Goal: Use online tool/utility: Utilize a website feature to perform a specific function

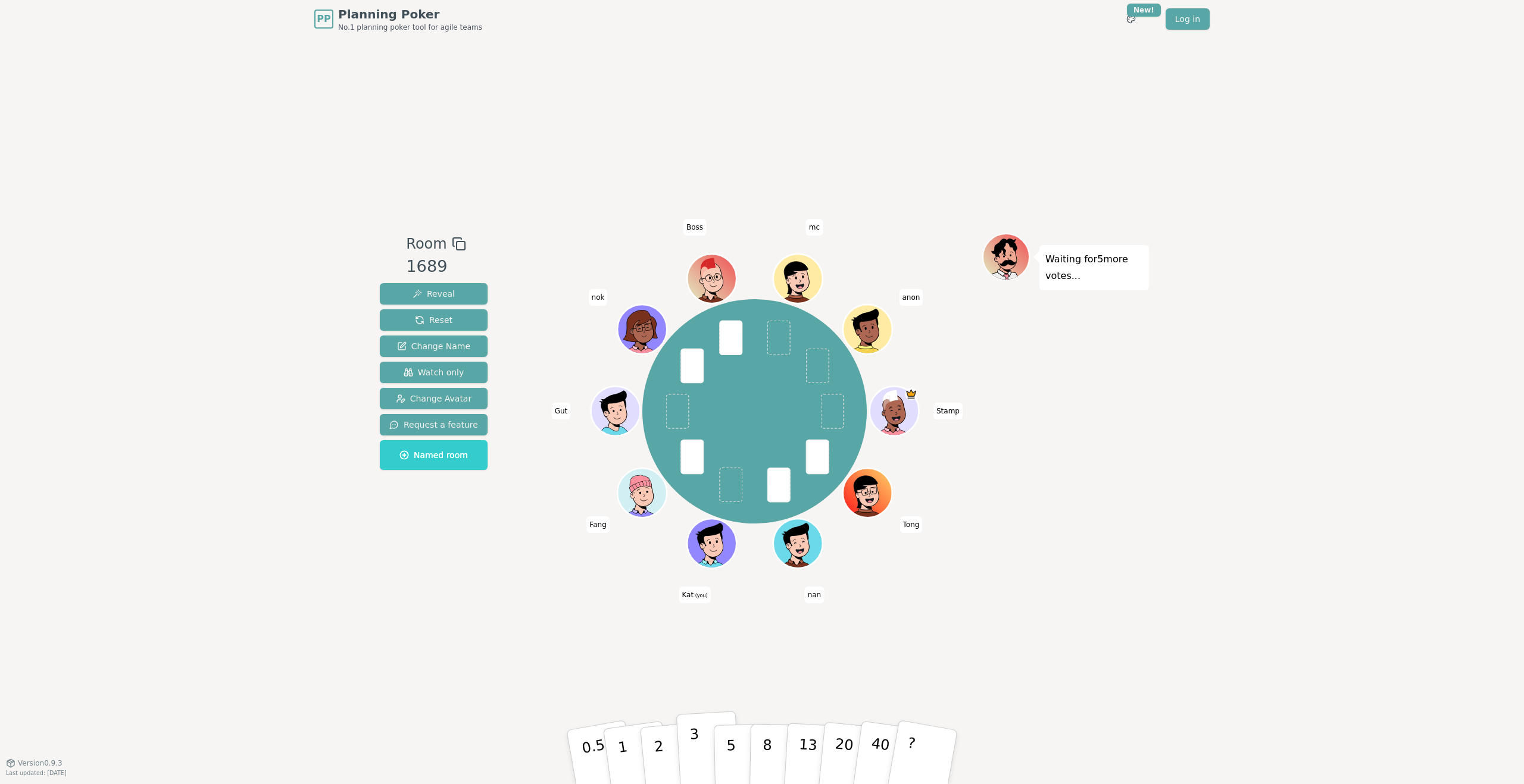
click at [694, 742] on p "3" at bounding box center [696, 758] width 13 height 65
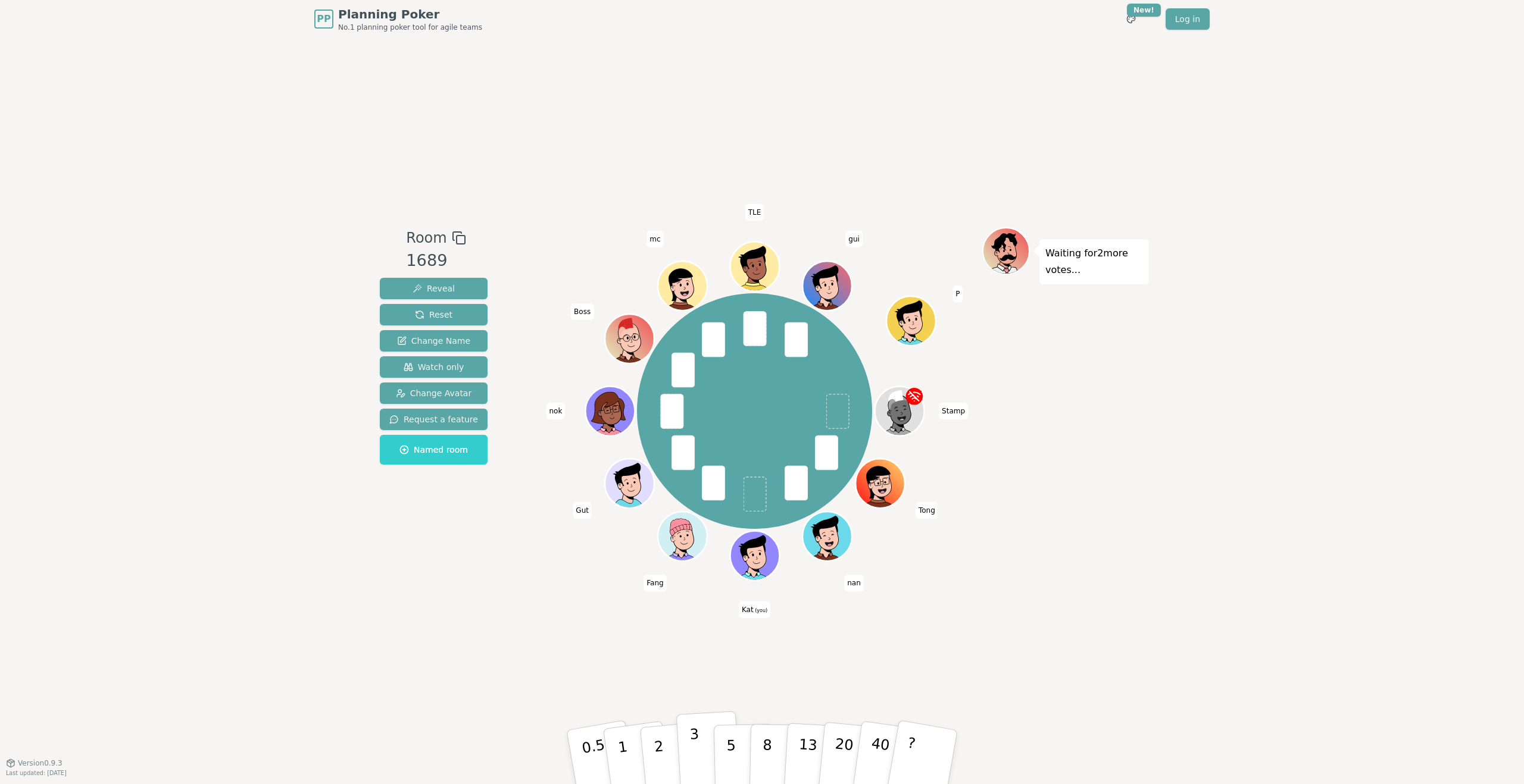
click at [692, 735] on p "3" at bounding box center [696, 758] width 13 height 65
click at [694, 759] on p "3" at bounding box center [696, 758] width 13 height 65
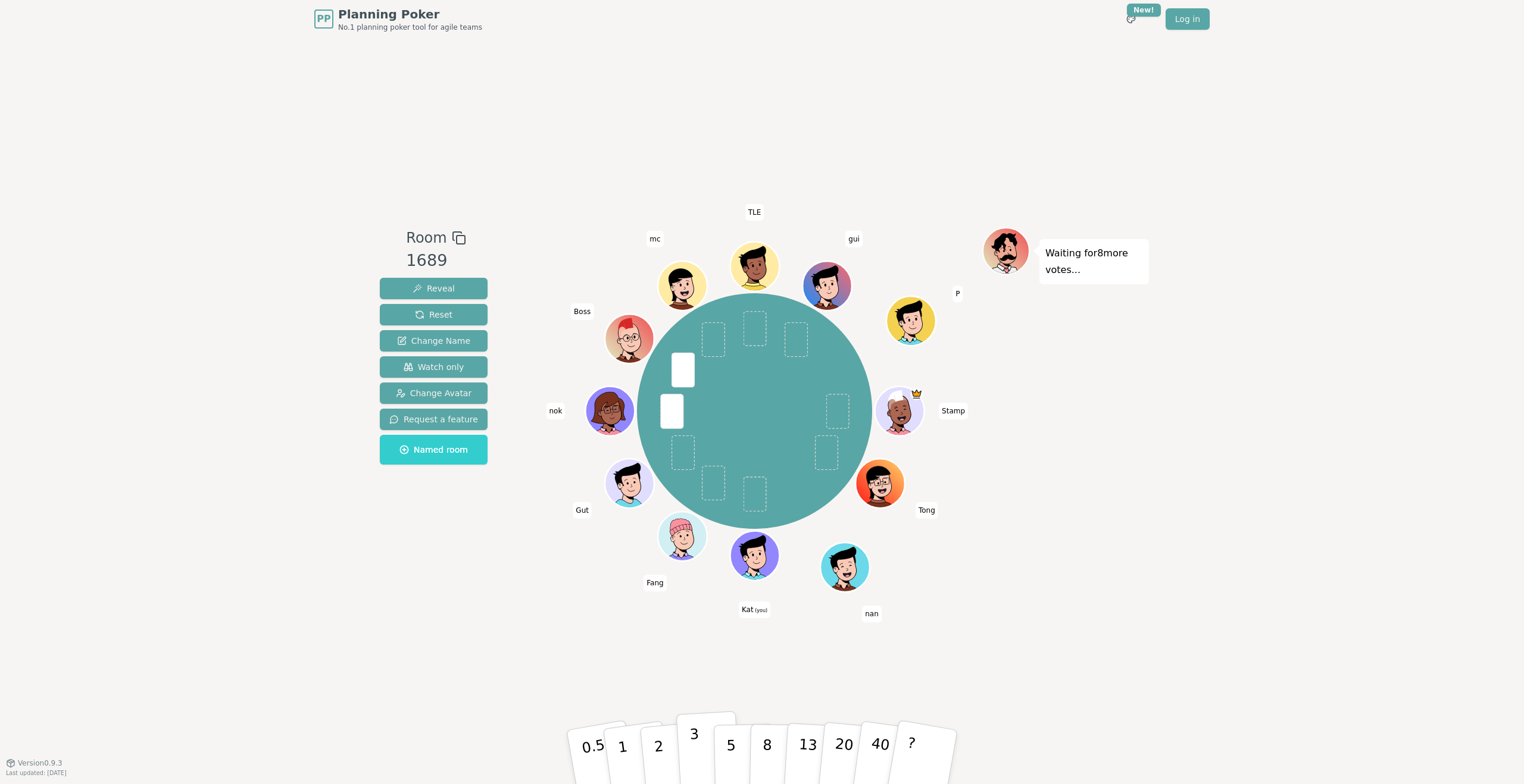
click at [691, 742] on p "3" at bounding box center [696, 758] width 13 height 65
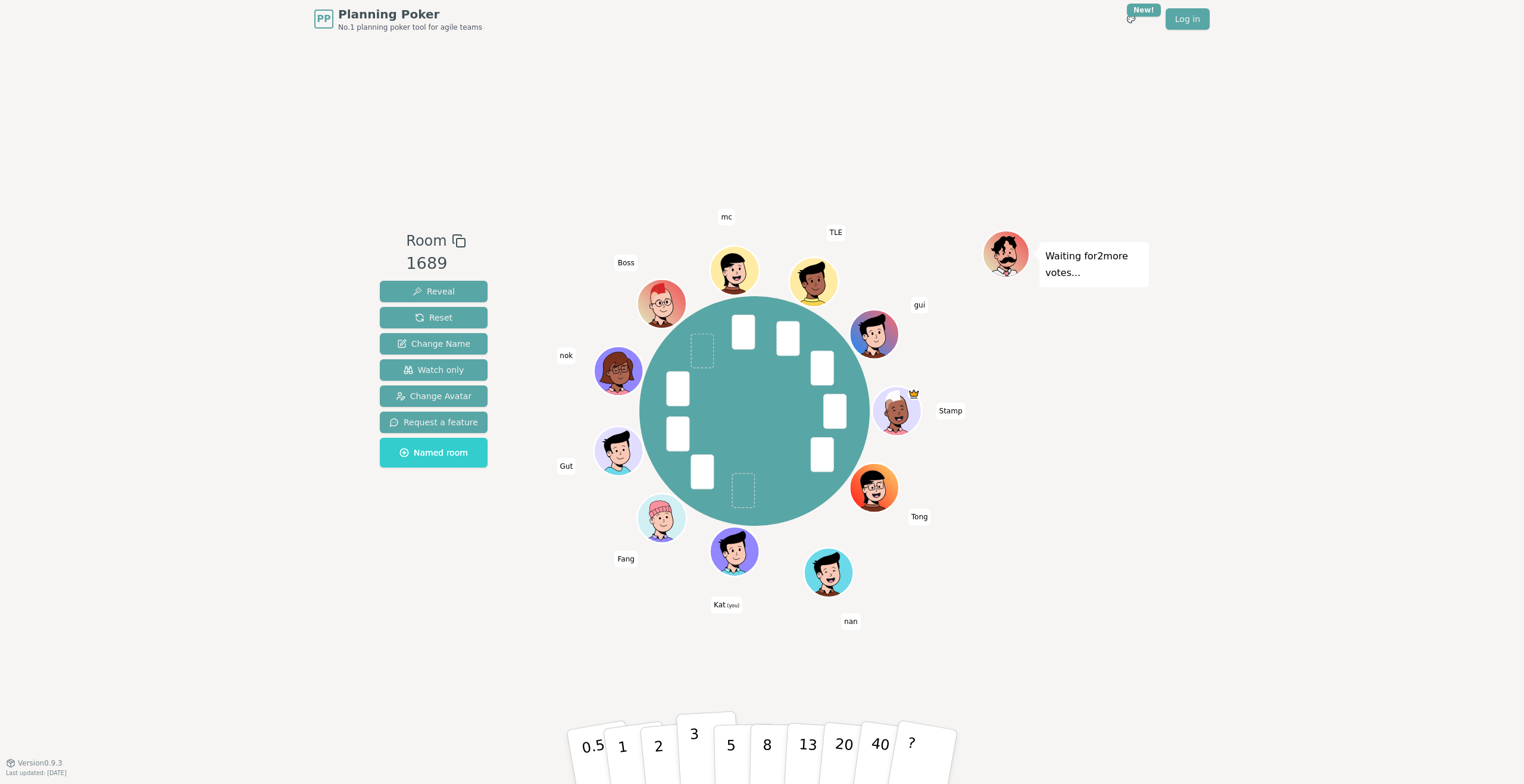
click at [697, 761] on p "3" at bounding box center [696, 758] width 13 height 65
click at [669, 765] on button "2" at bounding box center [673, 758] width 68 height 95
click at [669, 750] on button "2" at bounding box center [673, 758] width 68 height 95
click at [707, 761] on button "3" at bounding box center [708, 757] width 65 height 93
click at [653, 744] on button "2" at bounding box center [673, 758] width 68 height 95
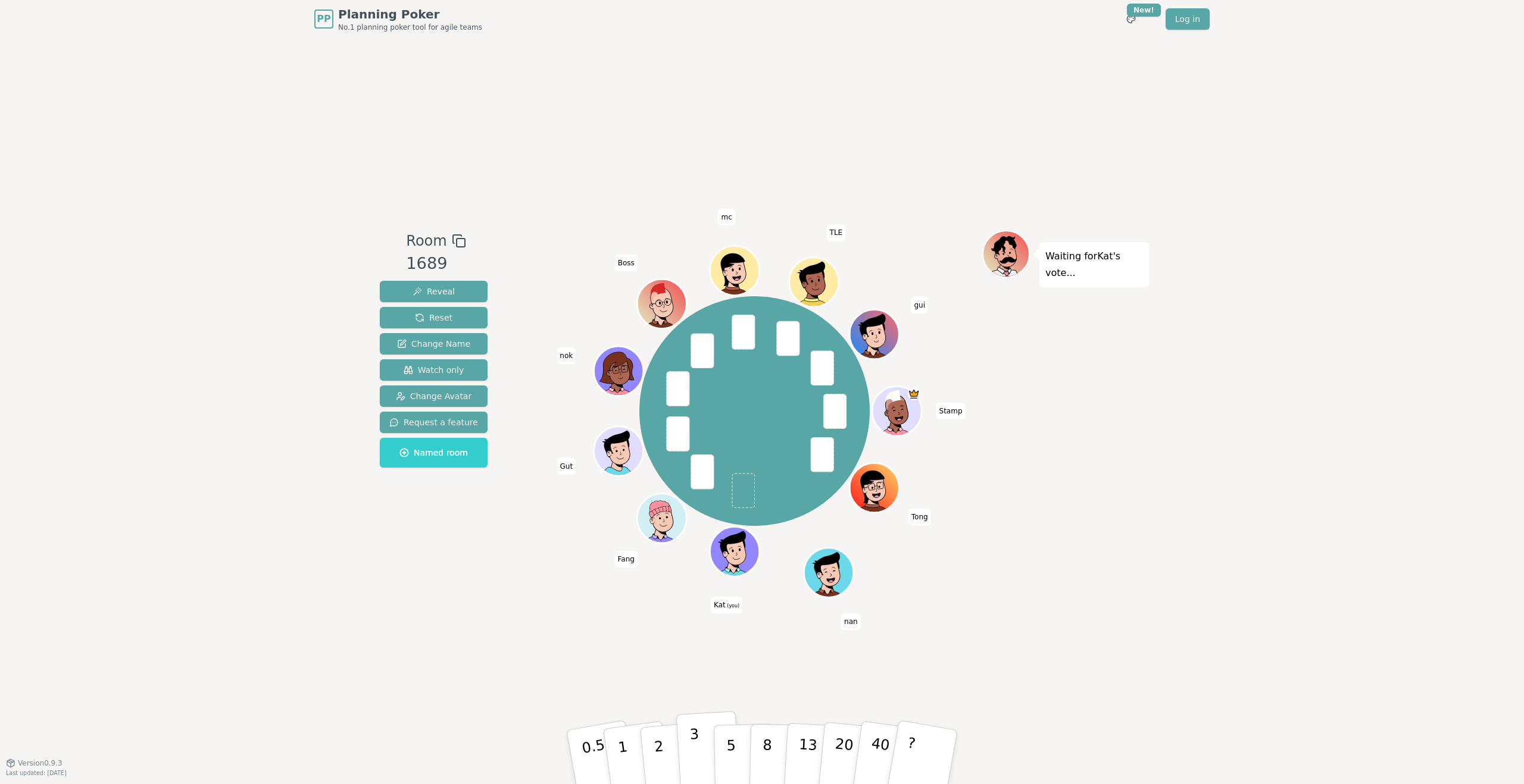
click at [700, 739] on button "3" at bounding box center [708, 757] width 65 height 93
click at [736, 761] on button "5" at bounding box center [744, 757] width 61 height 90
click at [726, 739] on p "5" at bounding box center [731, 758] width 10 height 64
click at [699, 745] on button "3" at bounding box center [708, 757] width 65 height 93
click at [673, 744] on button "2" at bounding box center [673, 758] width 68 height 95
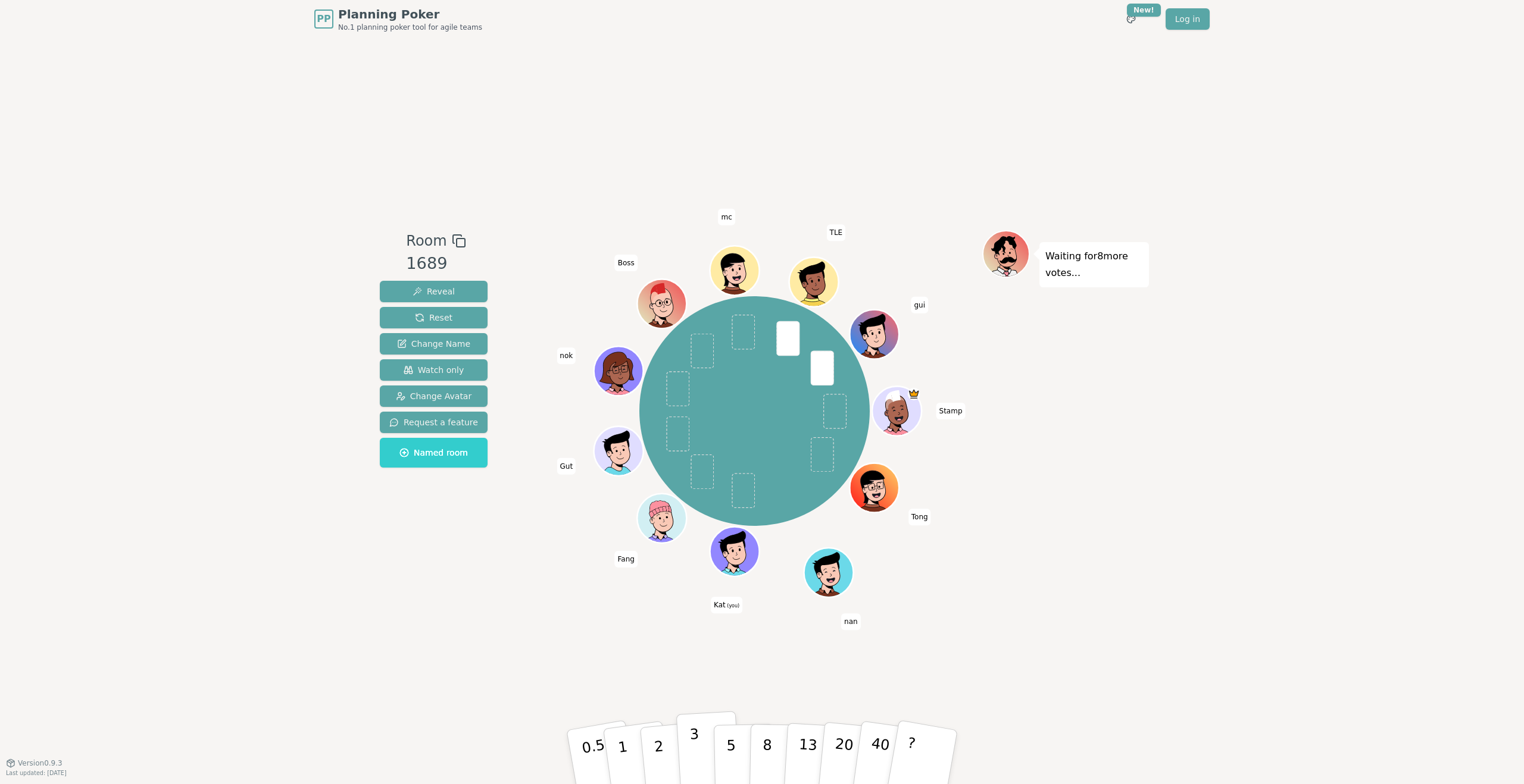
click at [686, 737] on button "3" at bounding box center [708, 757] width 65 height 93
click at [739, 744] on button "5" at bounding box center [744, 757] width 61 height 90
click at [744, 743] on button "5" at bounding box center [744, 757] width 61 height 90
click at [762, 754] on p "8" at bounding box center [766, 757] width 10 height 64
click at [690, 755] on button "3" at bounding box center [708, 757] width 65 height 93
